Goal: Check status: Check status

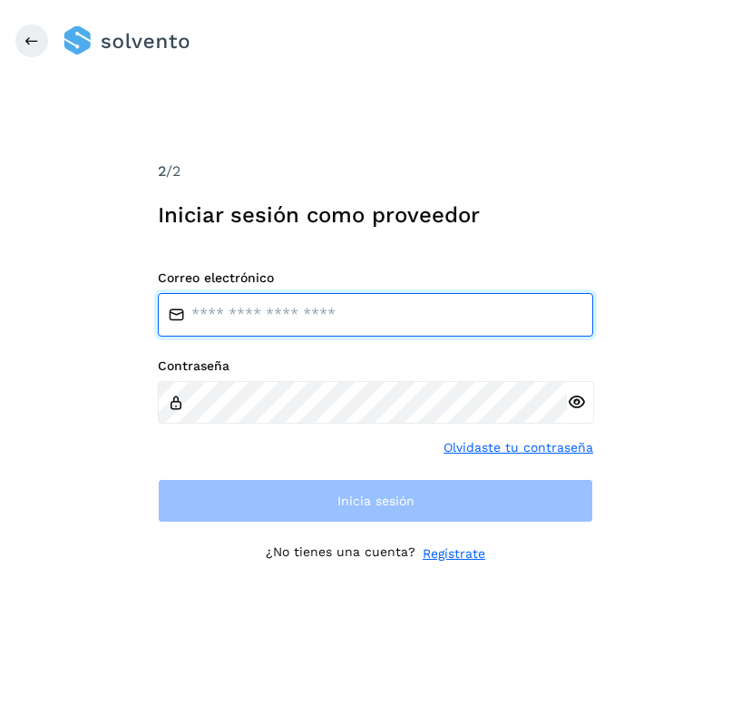
click at [310, 320] on input "email" at bounding box center [375, 315] width 435 height 44
type input "**********"
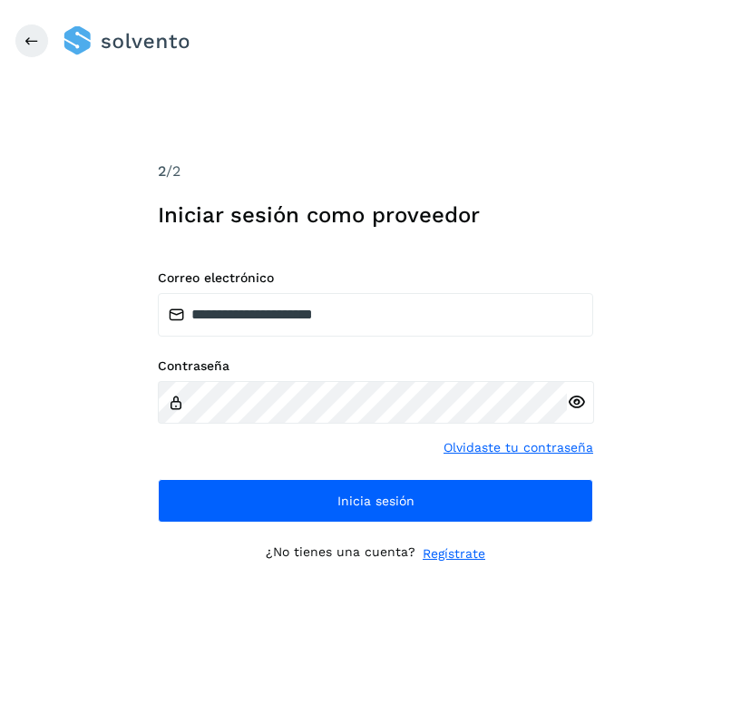
click at [575, 409] on icon at bounding box center [576, 402] width 19 height 19
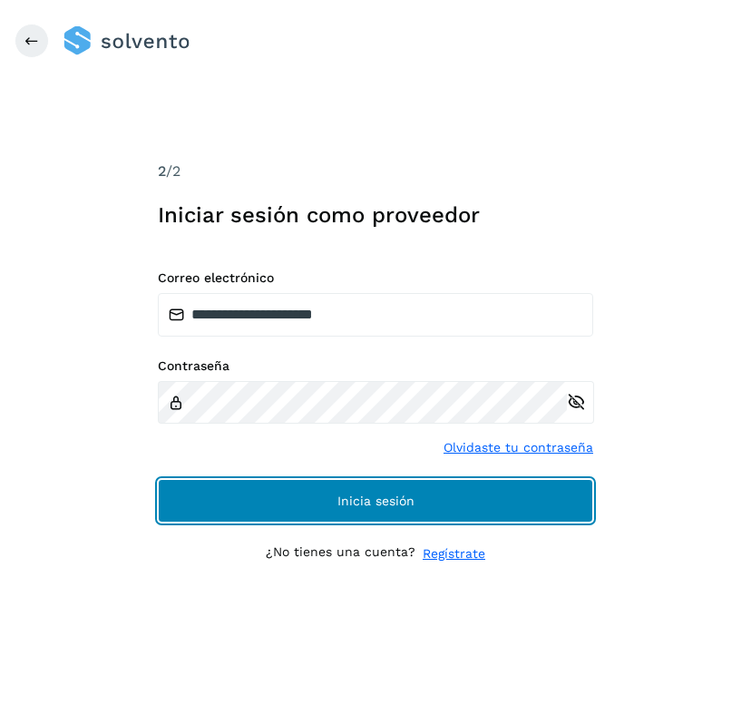
click at [395, 501] on span "Inicia sesión" at bounding box center [375, 500] width 77 height 13
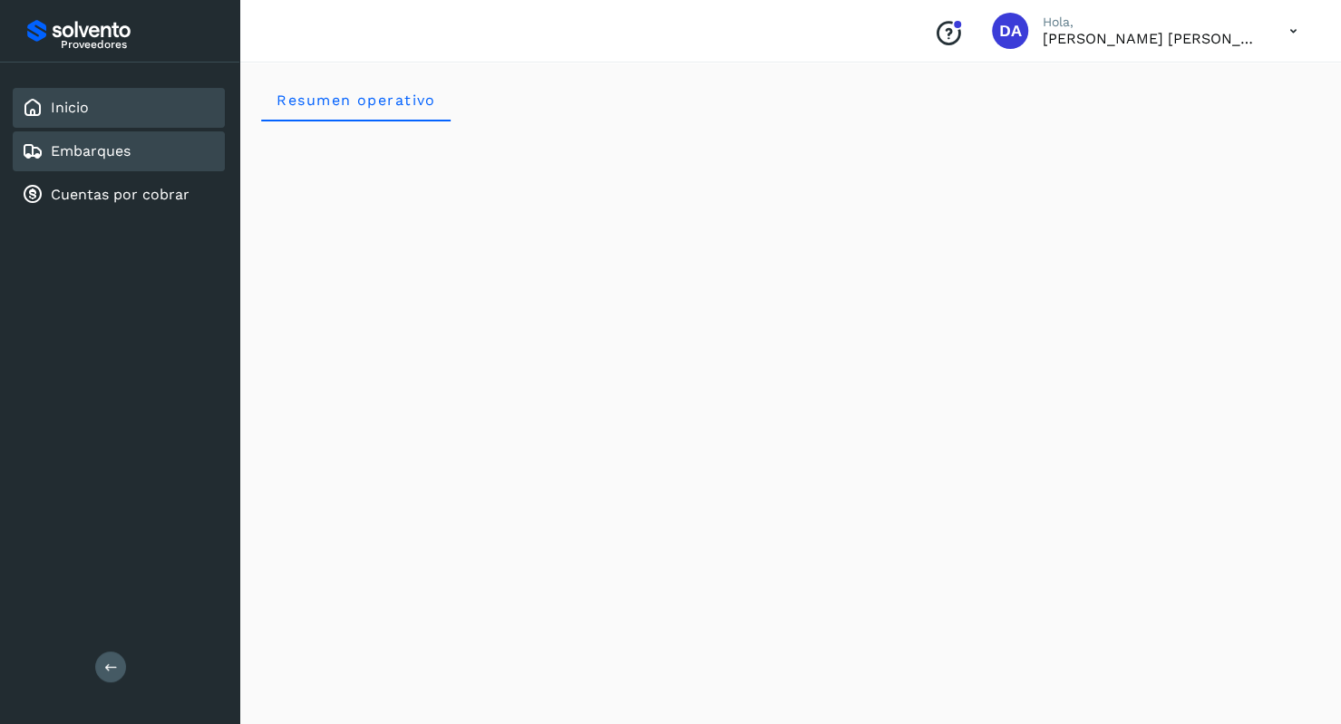
click at [131, 162] on div "Embarques" at bounding box center [119, 151] width 212 height 40
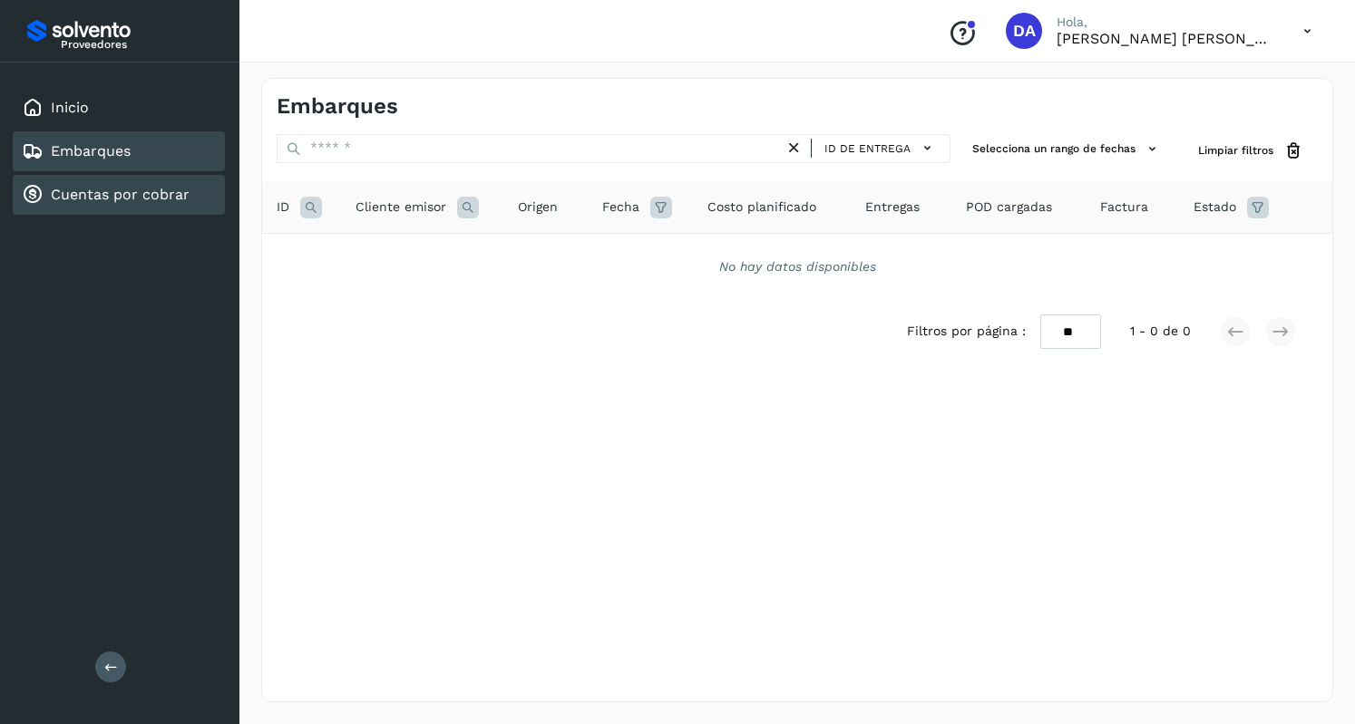
click at [141, 201] on link "Cuentas por cobrar" at bounding box center [120, 194] width 139 height 17
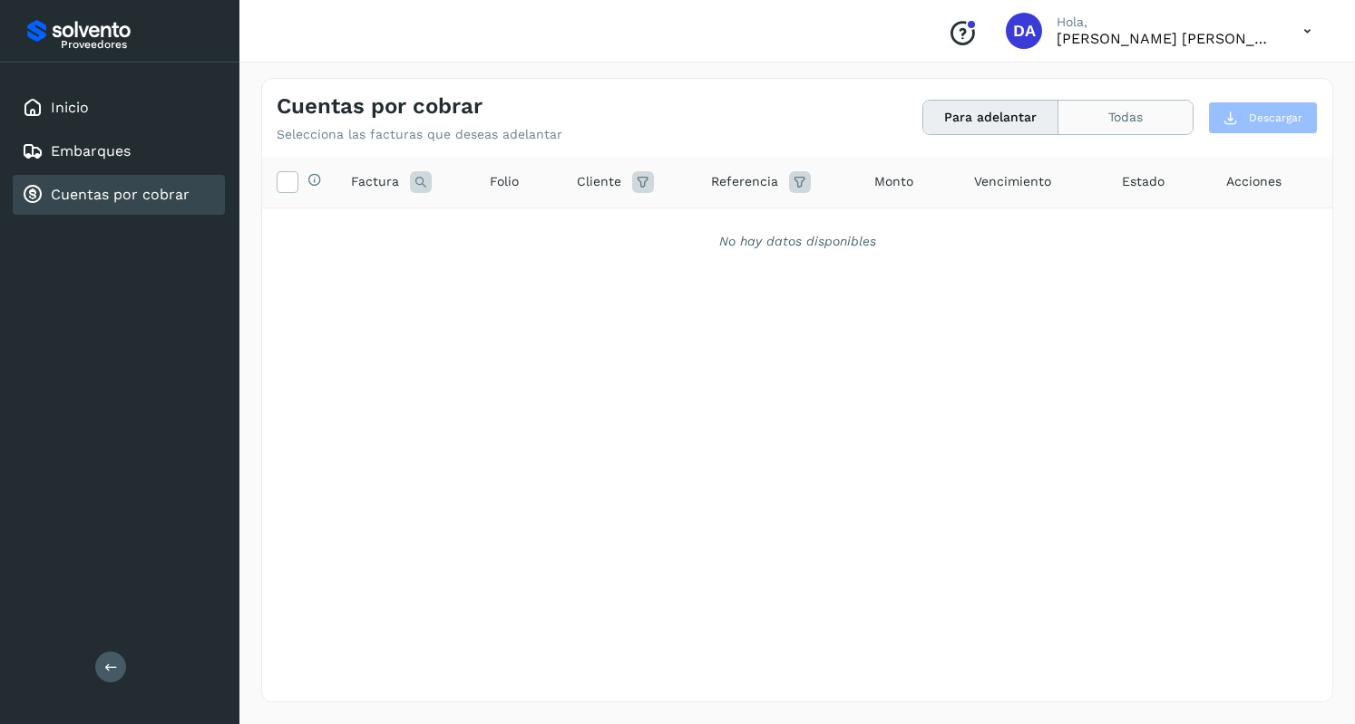
click at [750, 121] on button "Todas" at bounding box center [1125, 118] width 134 height 34
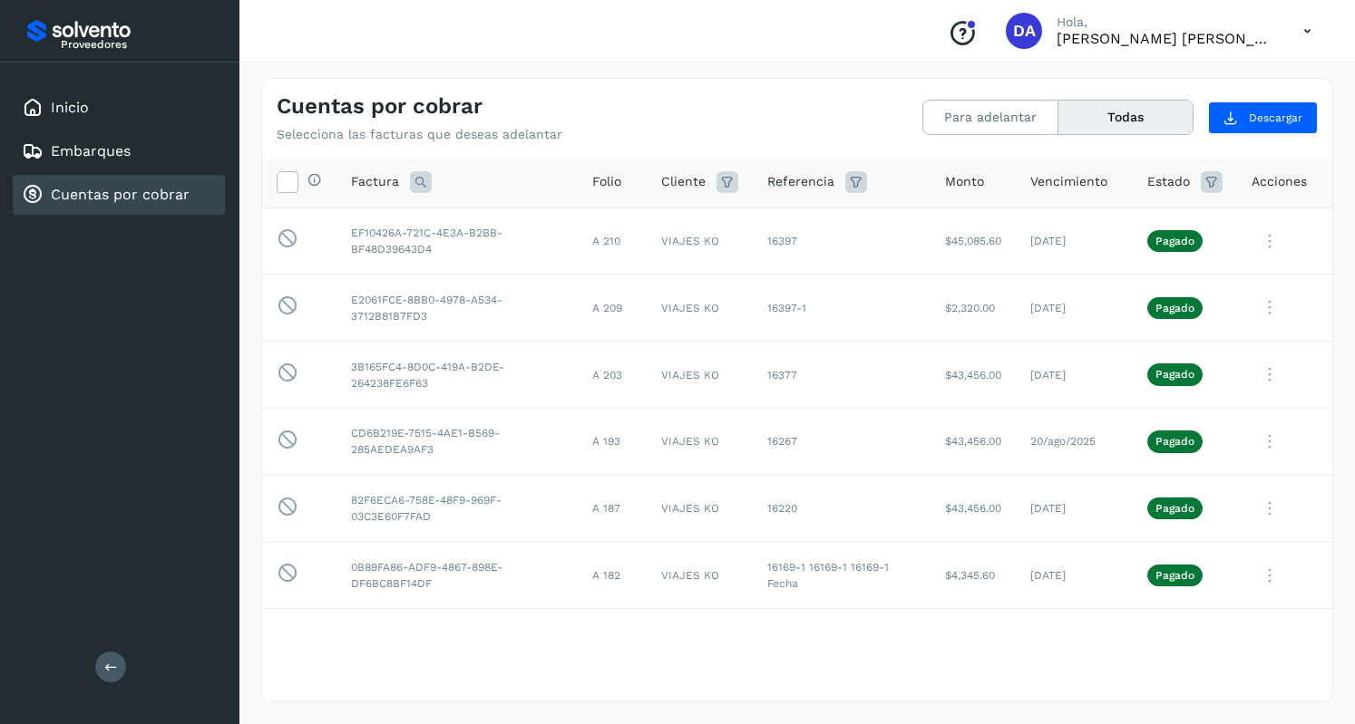
click at [750, 31] on span "DA" at bounding box center [1024, 31] width 23 height 0
click at [750, 34] on icon at bounding box center [1306, 31] width 37 height 37
click at [750, 83] on div "Cerrar sesión" at bounding box center [1217, 81] width 216 height 34
